Goal: Book appointment/travel/reservation

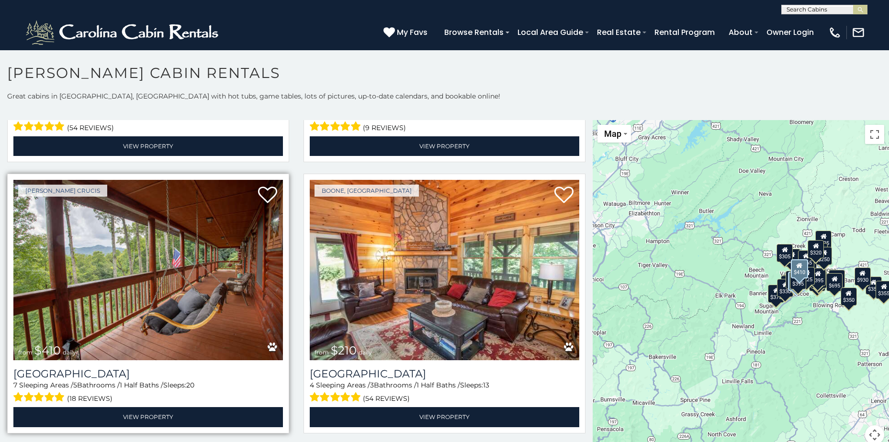
scroll to position [3494, 0]
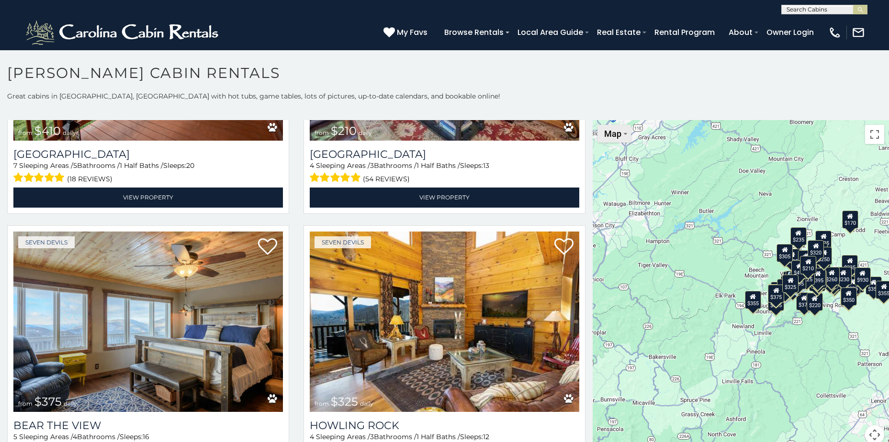
click at [624, 134] on img "Change map style" at bounding box center [625, 134] width 3 height 2
click at [606, 166] on li "Map" at bounding box center [626, 165] width 56 height 15
click at [608, 163] on li "Map" at bounding box center [626, 165] width 56 height 15
click at [609, 148] on li "Satellite" at bounding box center [626, 151] width 56 height 15
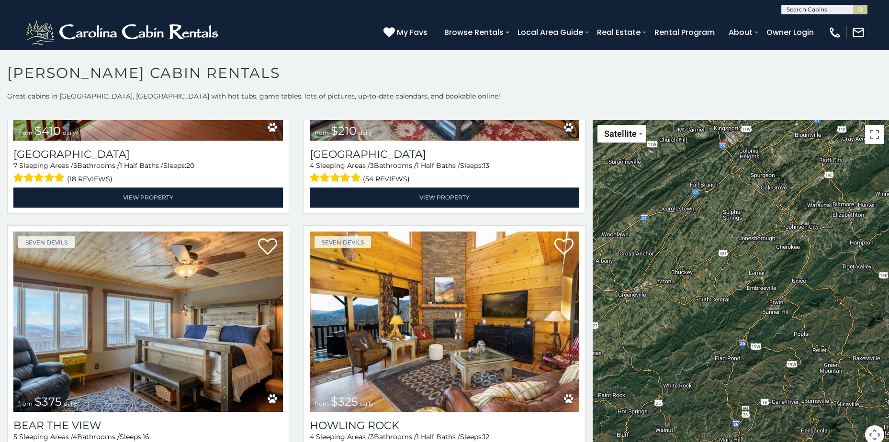
drag, startPoint x: 678, startPoint y: 291, endPoint x: 883, endPoint y: 292, distance: 204.8
click at [883, 292] on div "$349 $480 $525 $315 $355 $675 $635 $930 $400 $451 $330 $400 $485 $460 $395 $255…" at bounding box center [740, 288] width 296 height 336
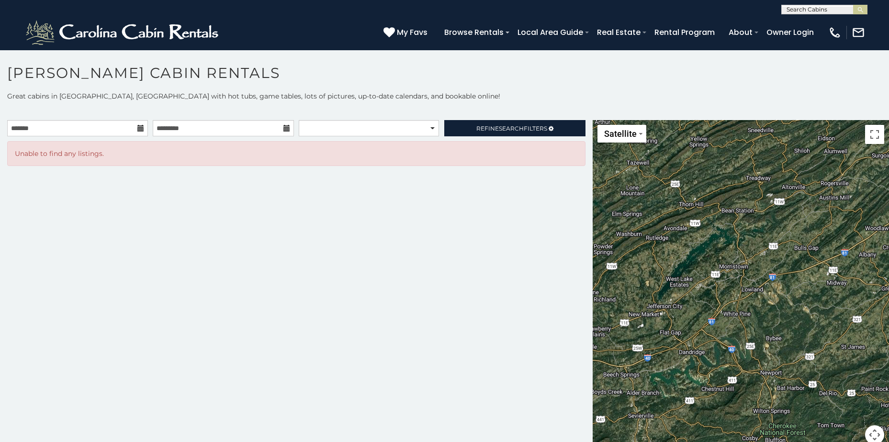
drag, startPoint x: 643, startPoint y: 309, endPoint x: 908, endPoint y: 303, distance: 264.7
click at [888, 303] on html "**********" at bounding box center [444, 223] width 889 height 447
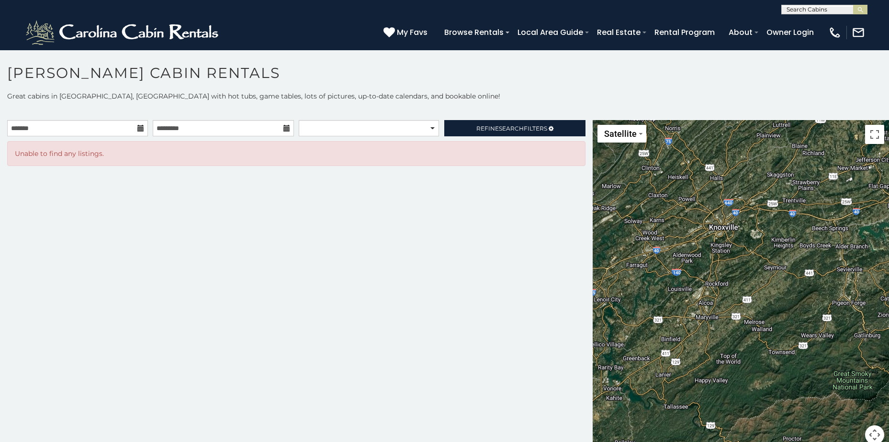
drag, startPoint x: 653, startPoint y: 347, endPoint x: 862, endPoint y: 201, distance: 255.3
click at [862, 201] on div at bounding box center [740, 288] width 296 height 336
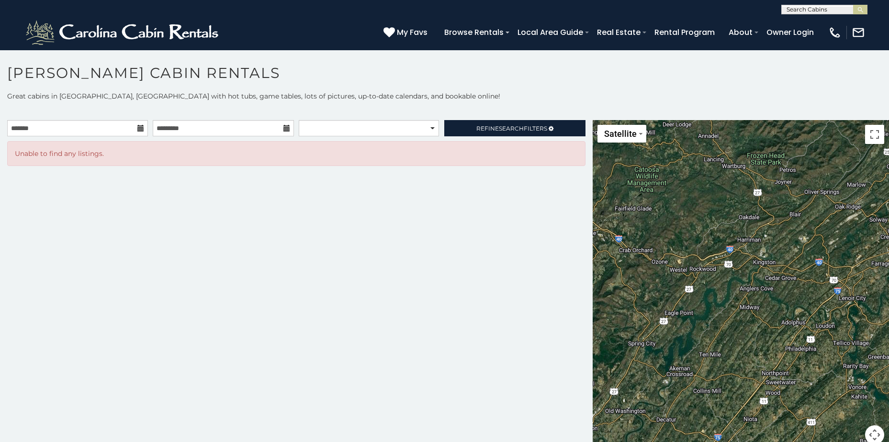
drag, startPoint x: 631, startPoint y: 277, endPoint x: 879, endPoint y: 275, distance: 247.9
click at [879, 275] on div at bounding box center [740, 288] width 296 height 336
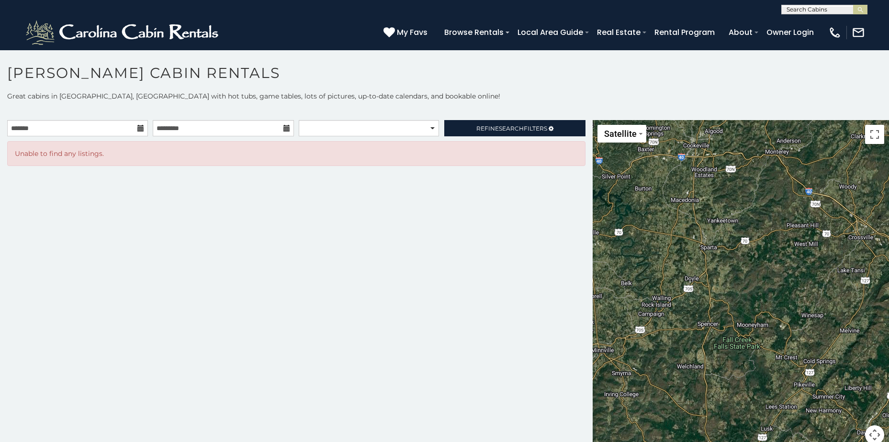
drag, startPoint x: 603, startPoint y: 313, endPoint x: 878, endPoint y: 317, distance: 274.7
click at [878, 317] on div at bounding box center [740, 288] width 296 height 336
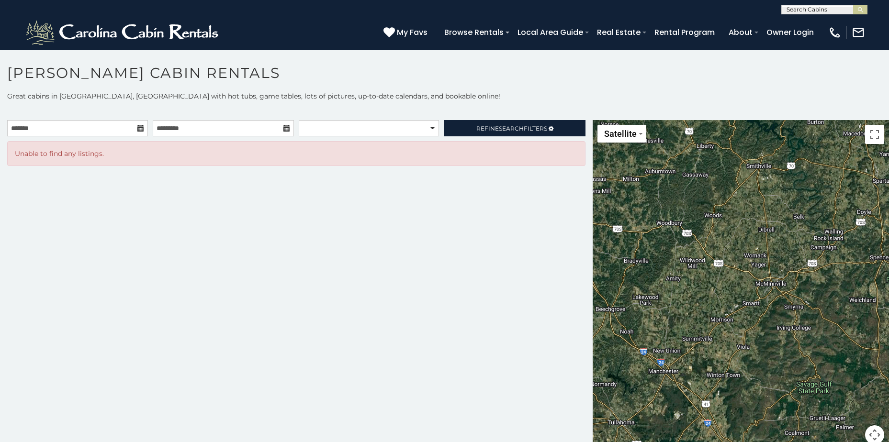
drag, startPoint x: 644, startPoint y: 328, endPoint x: 817, endPoint y: 262, distance: 185.8
click at [817, 262] on div at bounding box center [740, 288] width 296 height 336
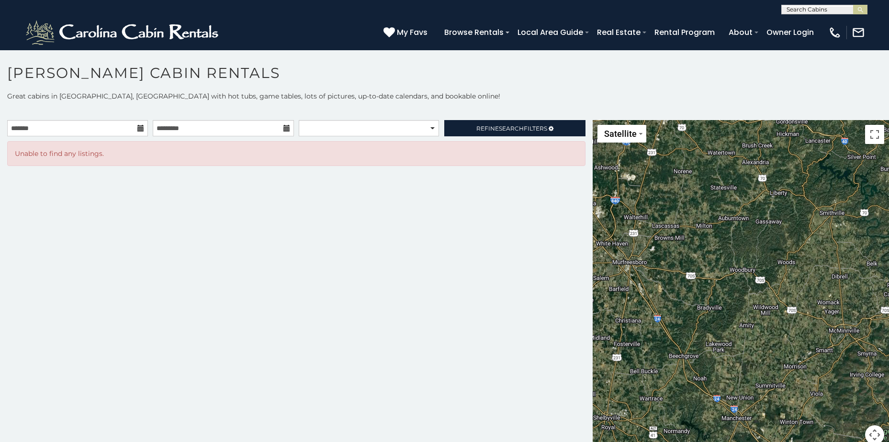
drag, startPoint x: 634, startPoint y: 328, endPoint x: 704, endPoint y: 374, distance: 83.6
click at [704, 374] on div at bounding box center [740, 288] width 296 height 336
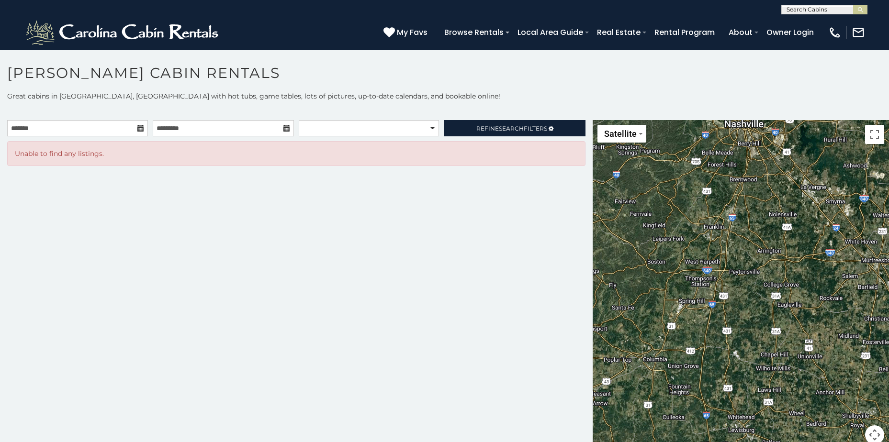
drag, startPoint x: 674, startPoint y: 369, endPoint x: 897, endPoint y: 366, distance: 222.6
click at [888, 366] on html "**********" at bounding box center [444, 223] width 889 height 447
